Goal: Download file/media

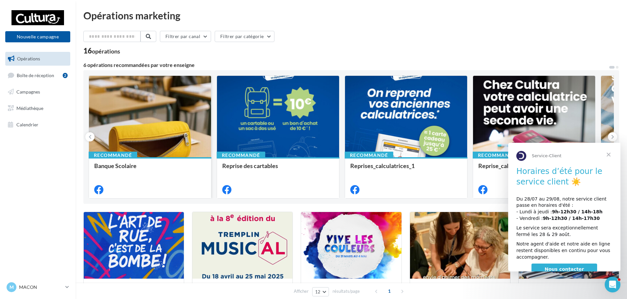
click at [145, 118] on div at bounding box center [150, 117] width 122 height 82
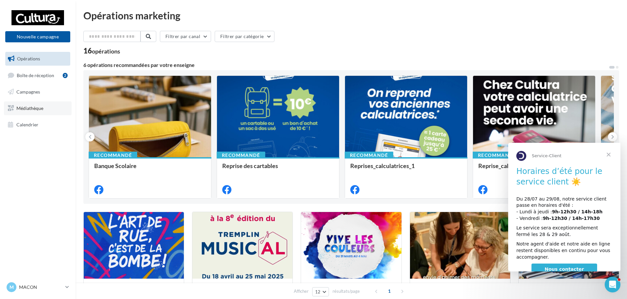
click at [37, 110] on span "Médiathèque" at bounding box center [29, 108] width 27 height 6
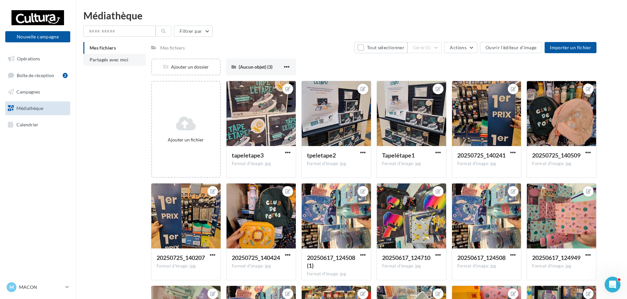
click at [107, 60] on span "Partagés avec moi" at bounding box center [109, 60] width 39 height 6
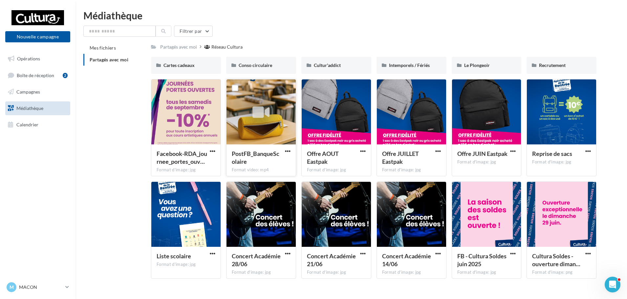
click at [263, 131] on div at bounding box center [261, 112] width 69 height 66
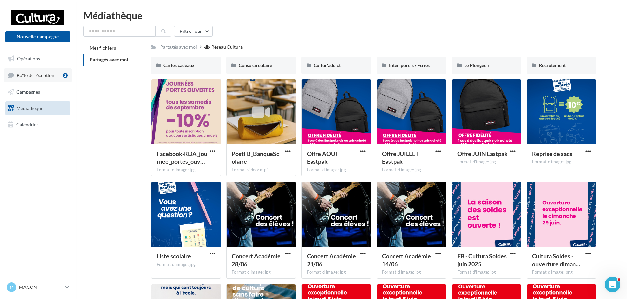
click at [43, 79] on link "Boîte de réception 2" at bounding box center [38, 75] width 68 height 14
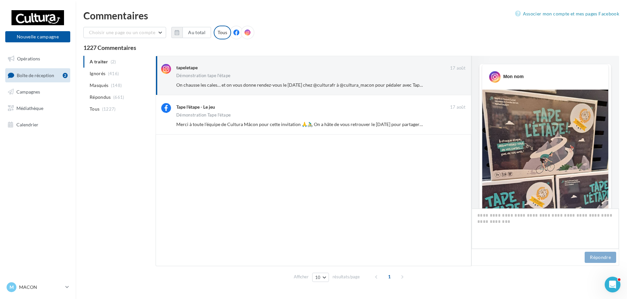
scroll to position [230, 0]
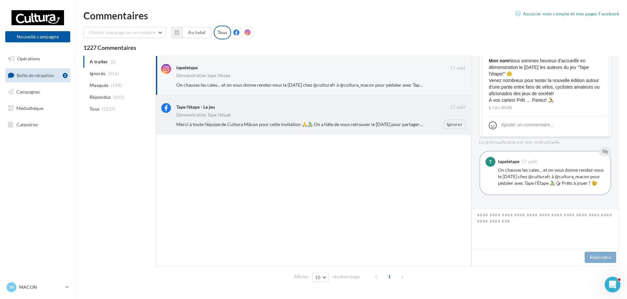
click at [248, 127] on div "Merci à toute l’équipe de Cultura Mâcon pour cette invitation 🙏🚴‍♂️ On a hâte d…" at bounding box center [299, 124] width 247 height 7
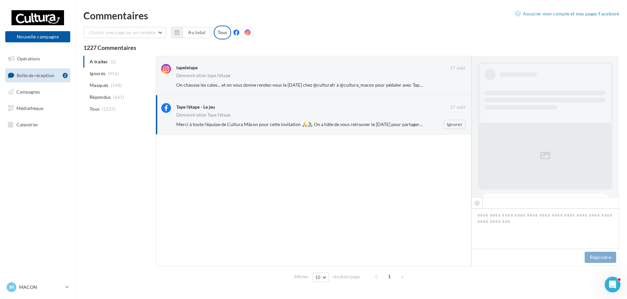
scroll to position [207, 0]
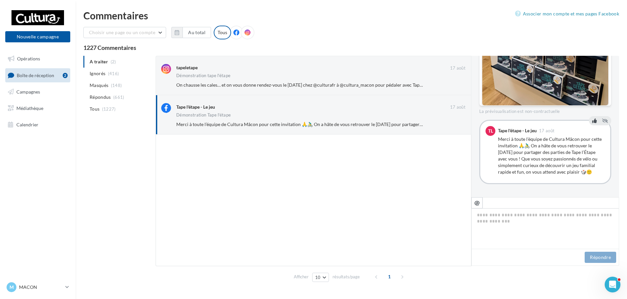
click at [594, 119] on icon at bounding box center [595, 121] width 5 height 5
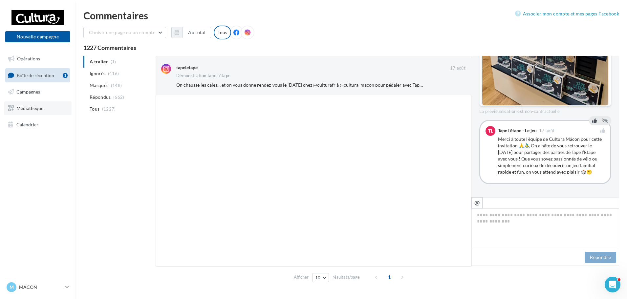
click at [39, 108] on span "Médiathèque" at bounding box center [29, 108] width 27 height 6
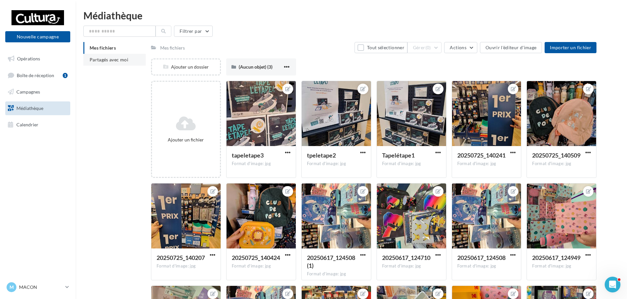
click at [106, 60] on span "Partagés avec moi" at bounding box center [109, 60] width 39 height 6
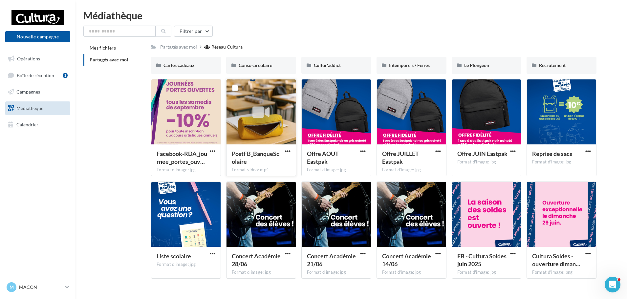
click at [262, 138] on div at bounding box center [261, 112] width 69 height 66
click at [287, 153] on span "button" at bounding box center [288, 151] width 6 height 6
click at [259, 165] on button "Télécharger" at bounding box center [259, 164] width 66 height 17
